Goal: Find specific page/section: Find specific page/section

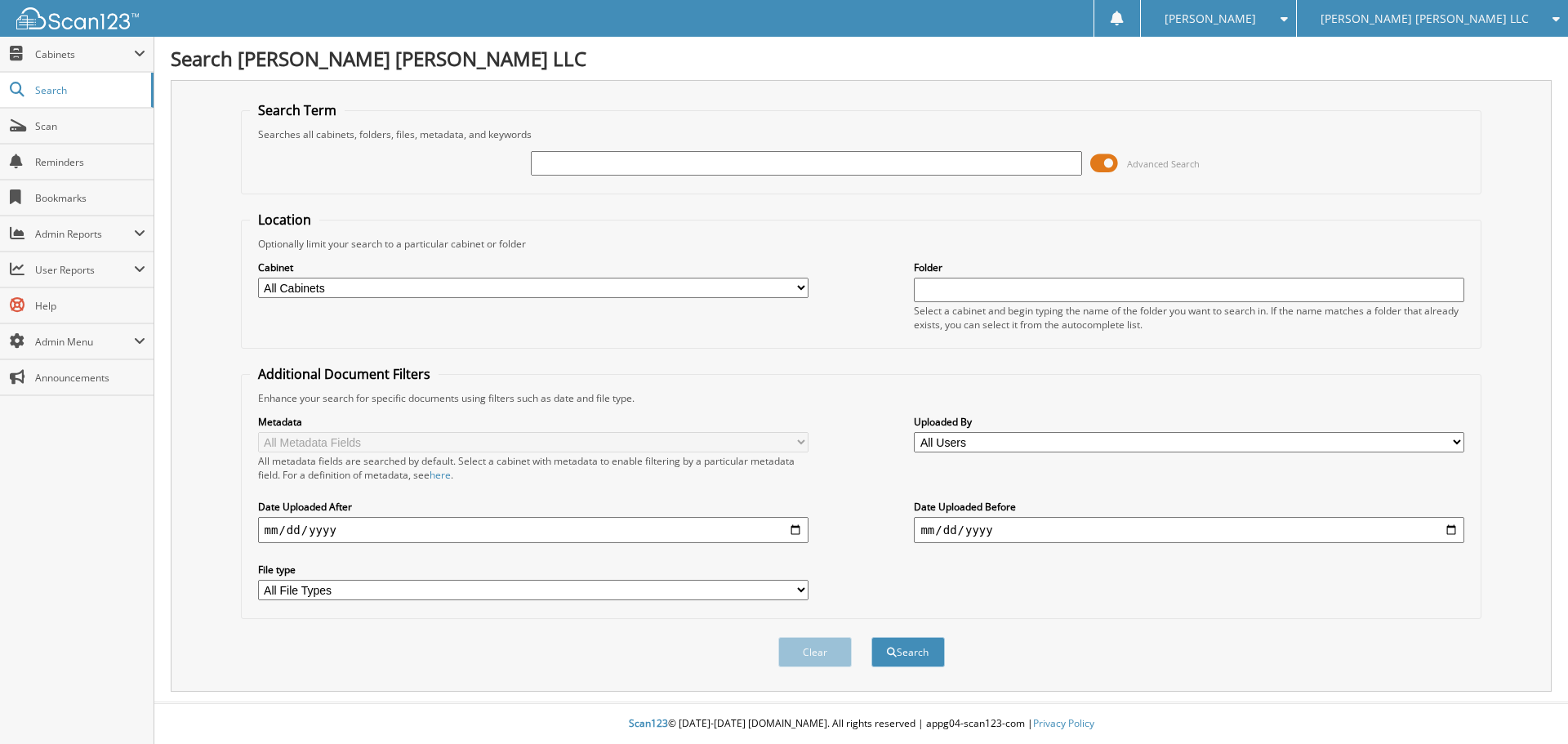
type input "p"
type input "ohmit"
click at [903, 642] on button "Search" at bounding box center [907, 652] width 74 height 31
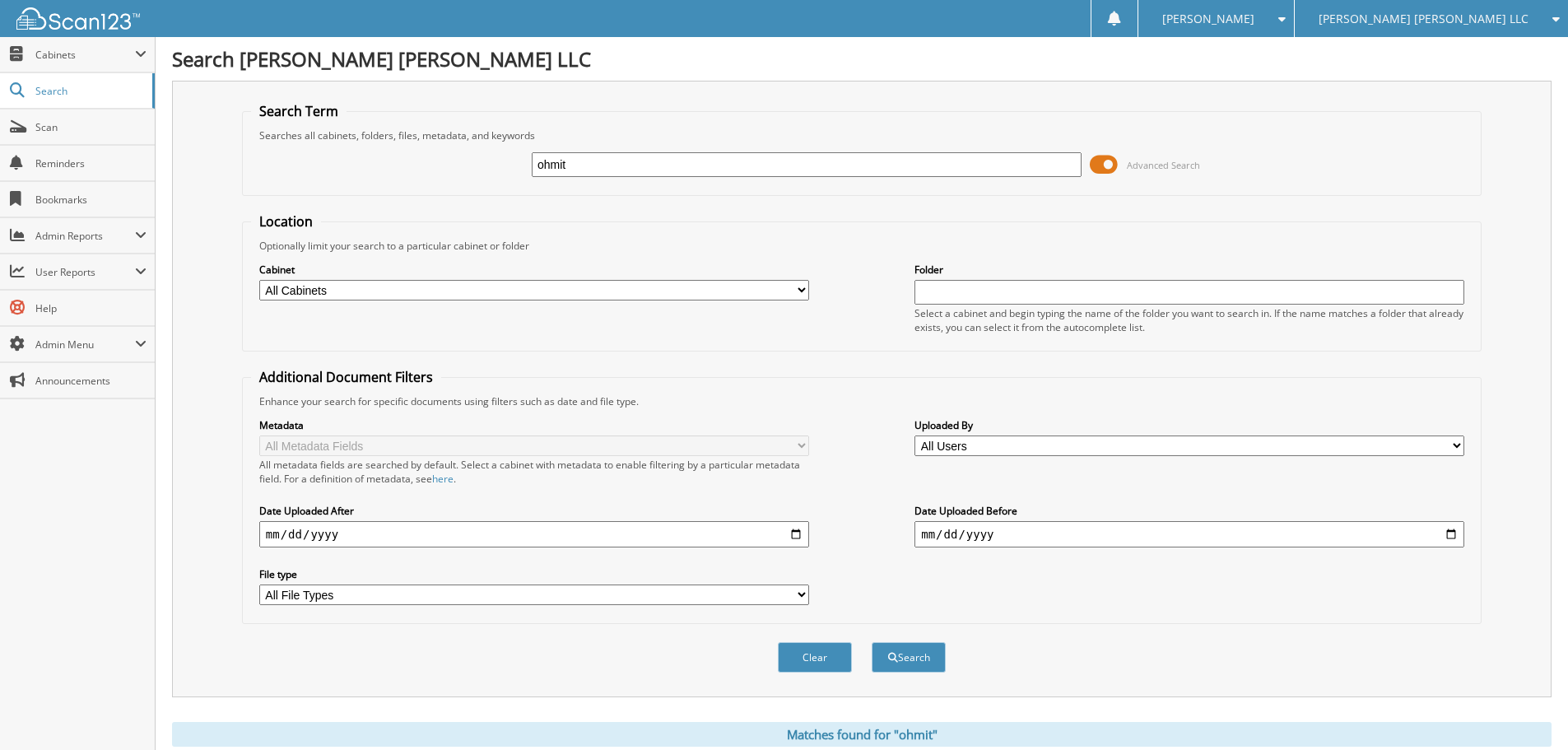
click at [1459, 14] on span "[PERSON_NAME] [PERSON_NAME] LLC" at bounding box center [1424, 19] width 210 height 10
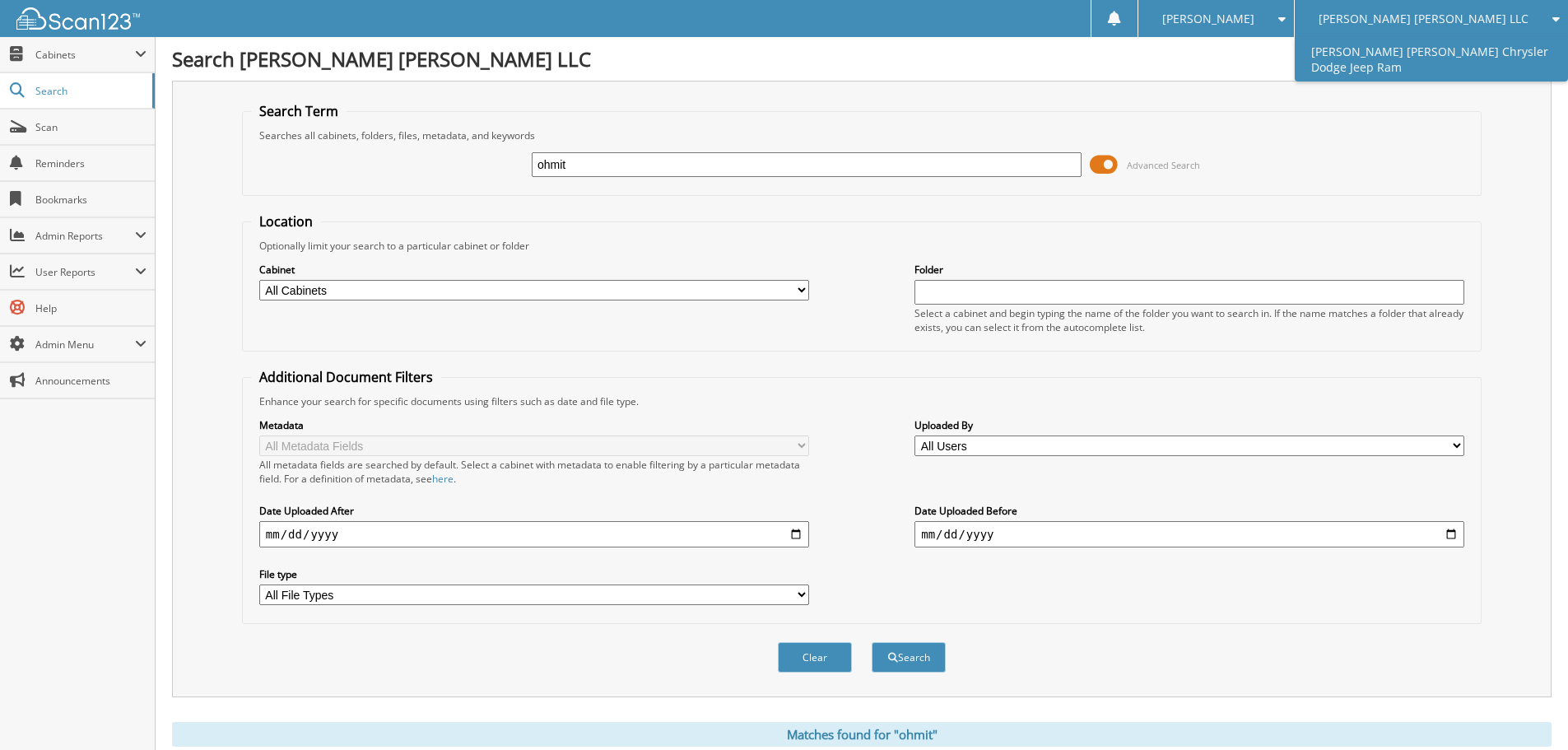
click at [1448, 61] on link "[PERSON_NAME] [PERSON_NAME] Chrysler Dodge Jeep Ram" at bounding box center [1431, 59] width 273 height 44
